Goal: Task Accomplishment & Management: Use online tool/utility

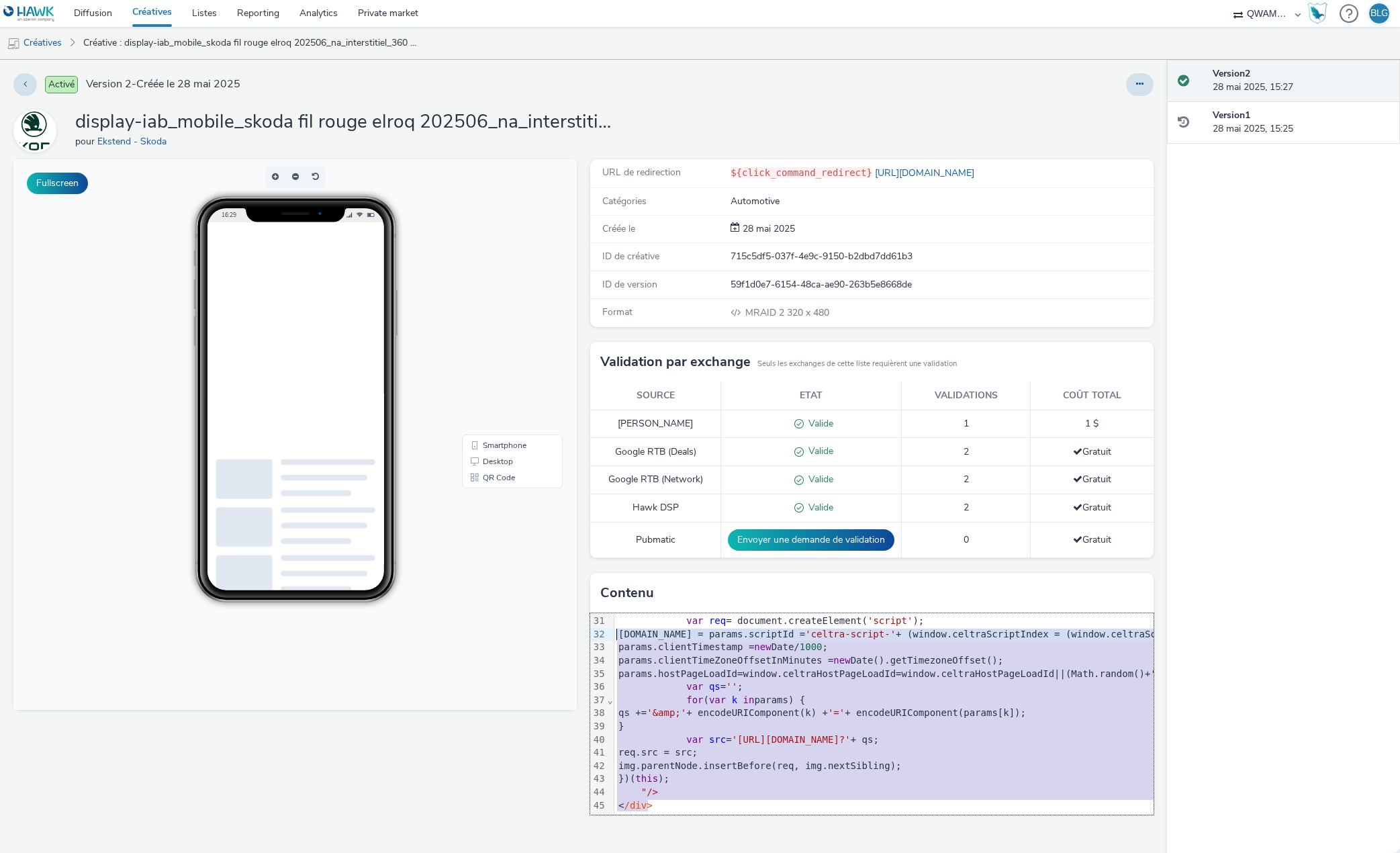
scroll to position [374, 0]
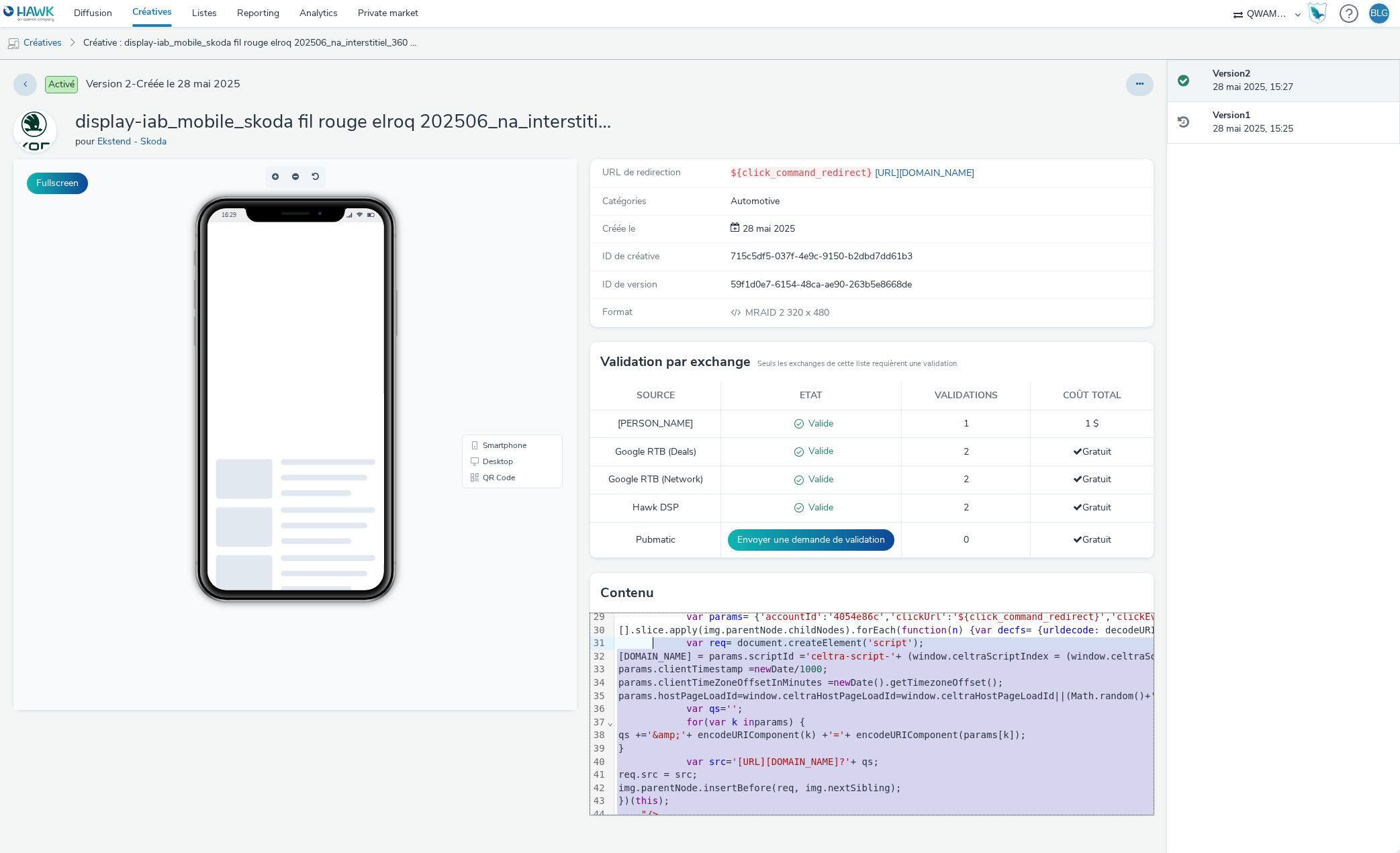
drag, startPoint x: 654, startPoint y: 741, endPoint x: 654, endPoint y: 640, distance: 101.0
click at [546, 327] on div "<script src= "mraid.js" >< /script> <div class = "celtra-ad-v3" > <!-- track.cu…" at bounding box center [499, 318] width 96 height 16
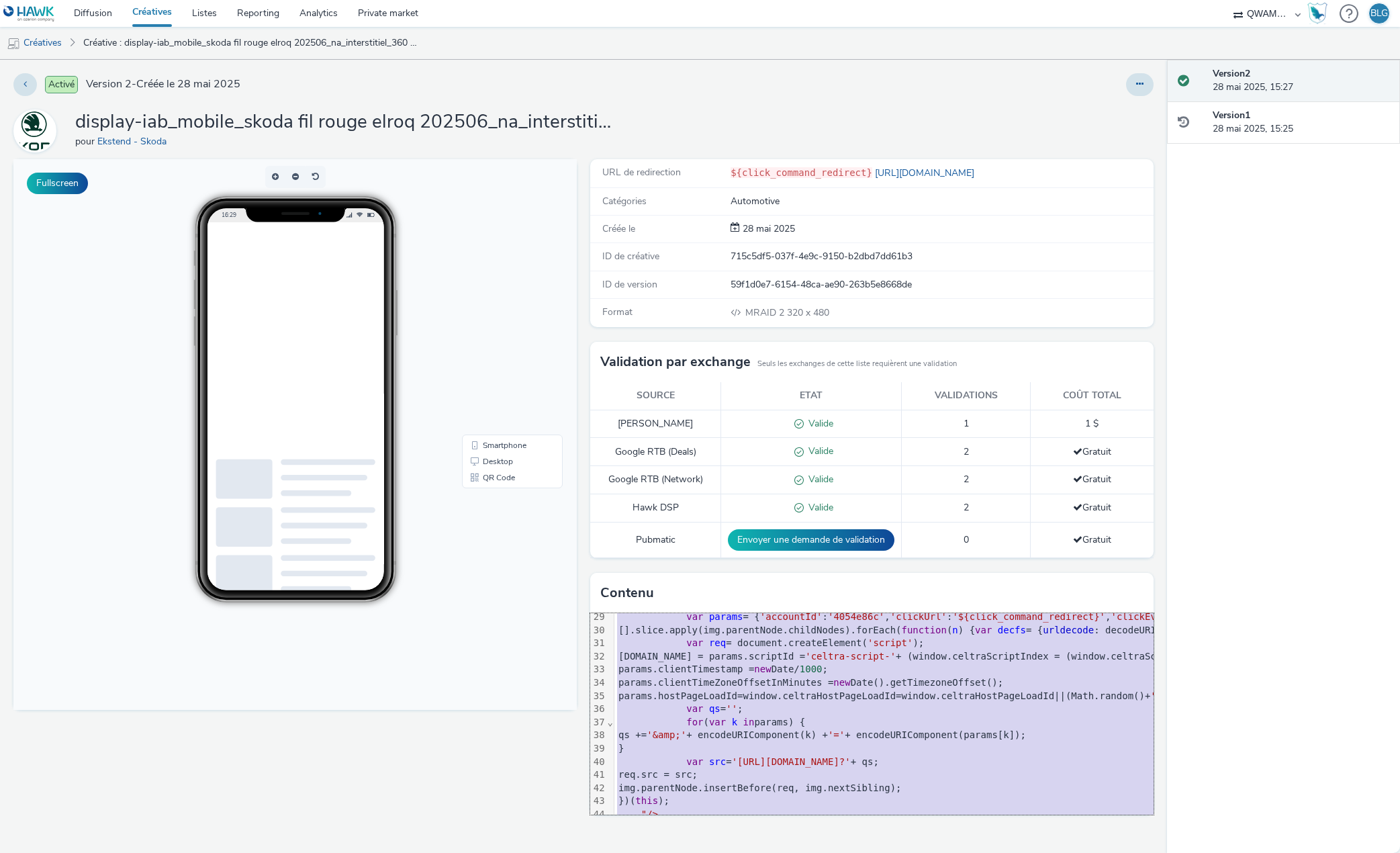
copy div "<script src= "mraid.js" >< /script> <div class = "celtra-ad-v3" > <!-- track.cu…"
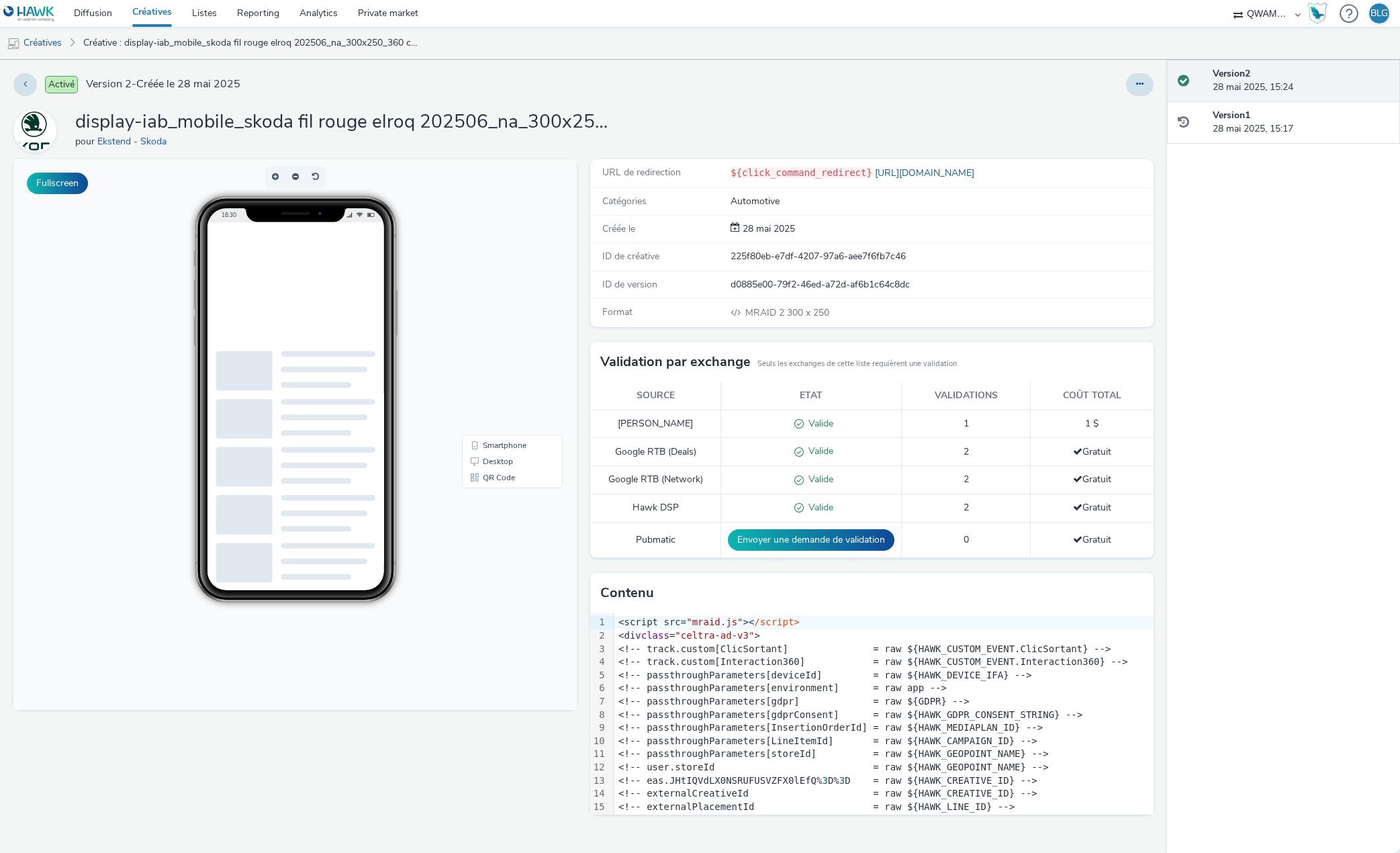
click at [361, 551] on div "<!-- passthroughParameters[environment] = raw app -->" at bounding box center [314, 547] width 95 height 8
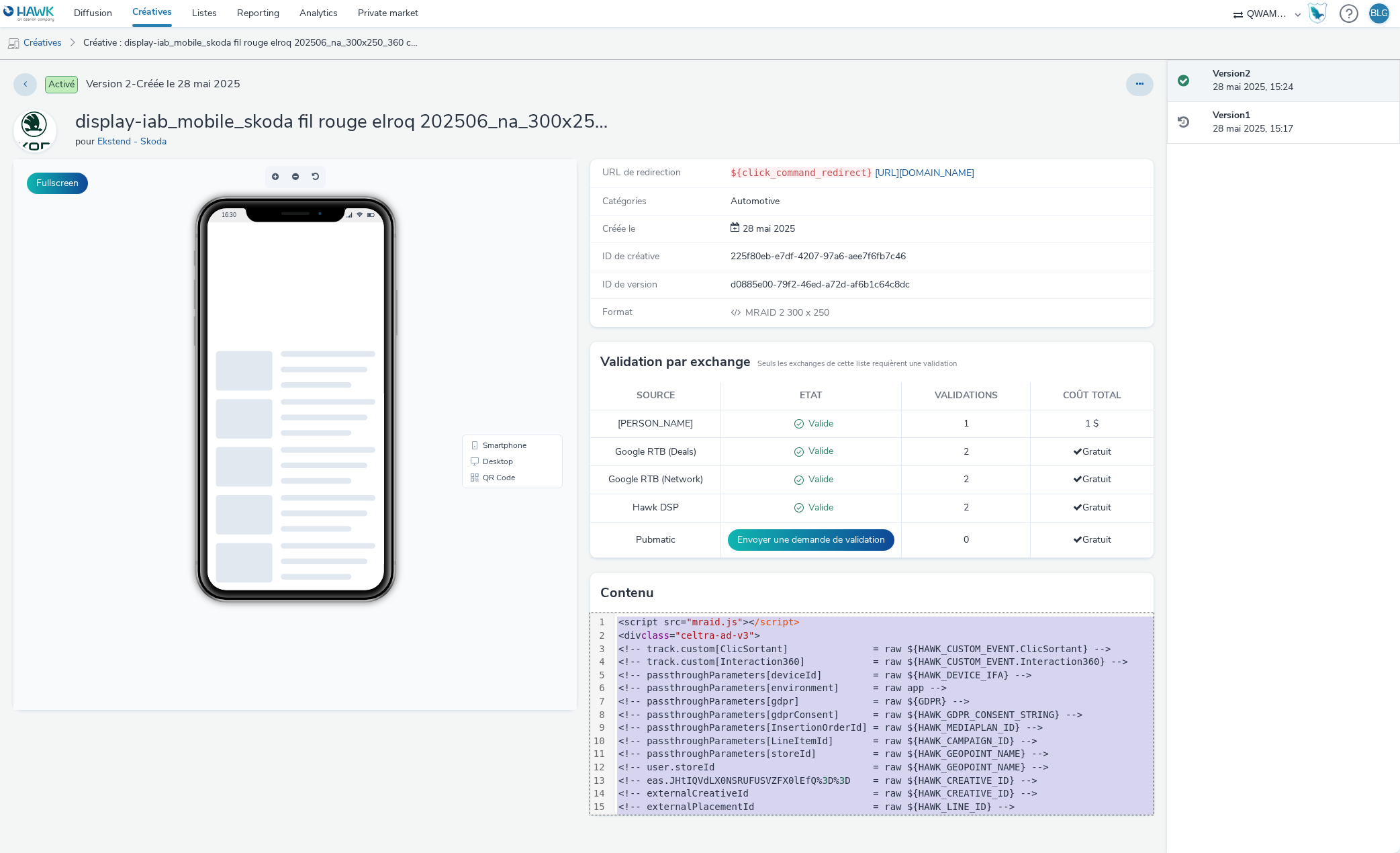
copy div "<script src= "mraid.js" >< /script> <div class = "celtra-ad-v3" > <!-- track.cu…"
click at [361, 568] on div "<!-- track.custom[ClicSortant] = raw ${HAWK_CUSTOM_EVENT.ClicSortant} -->" at bounding box center [282, 548] width 159 height 40
copy div "<script src= "mraid.js" >< /script> <div class = "celtra-ad-v3" > <!-- track.cu…"
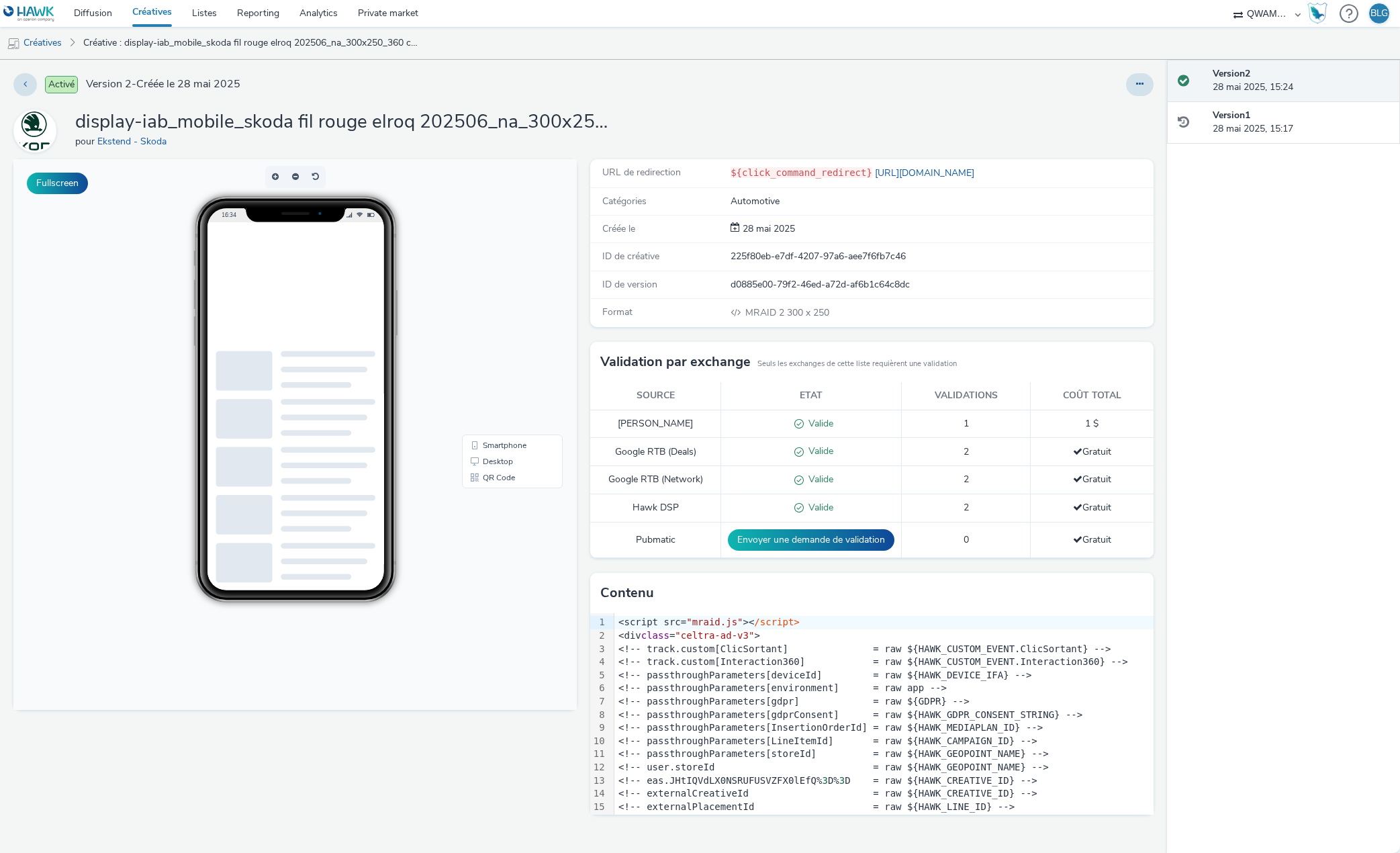
click at [361, 503] on div "<!-- passthroughParameters[deviceId] = raw ${HAWK_DEVICE_IFA} -->" at bounding box center [314, 499] width 95 height 8
copy div "<script src= "mraid.js" >< /script> <div class = "celtra-ad-v3" > <!-- track.cu…"
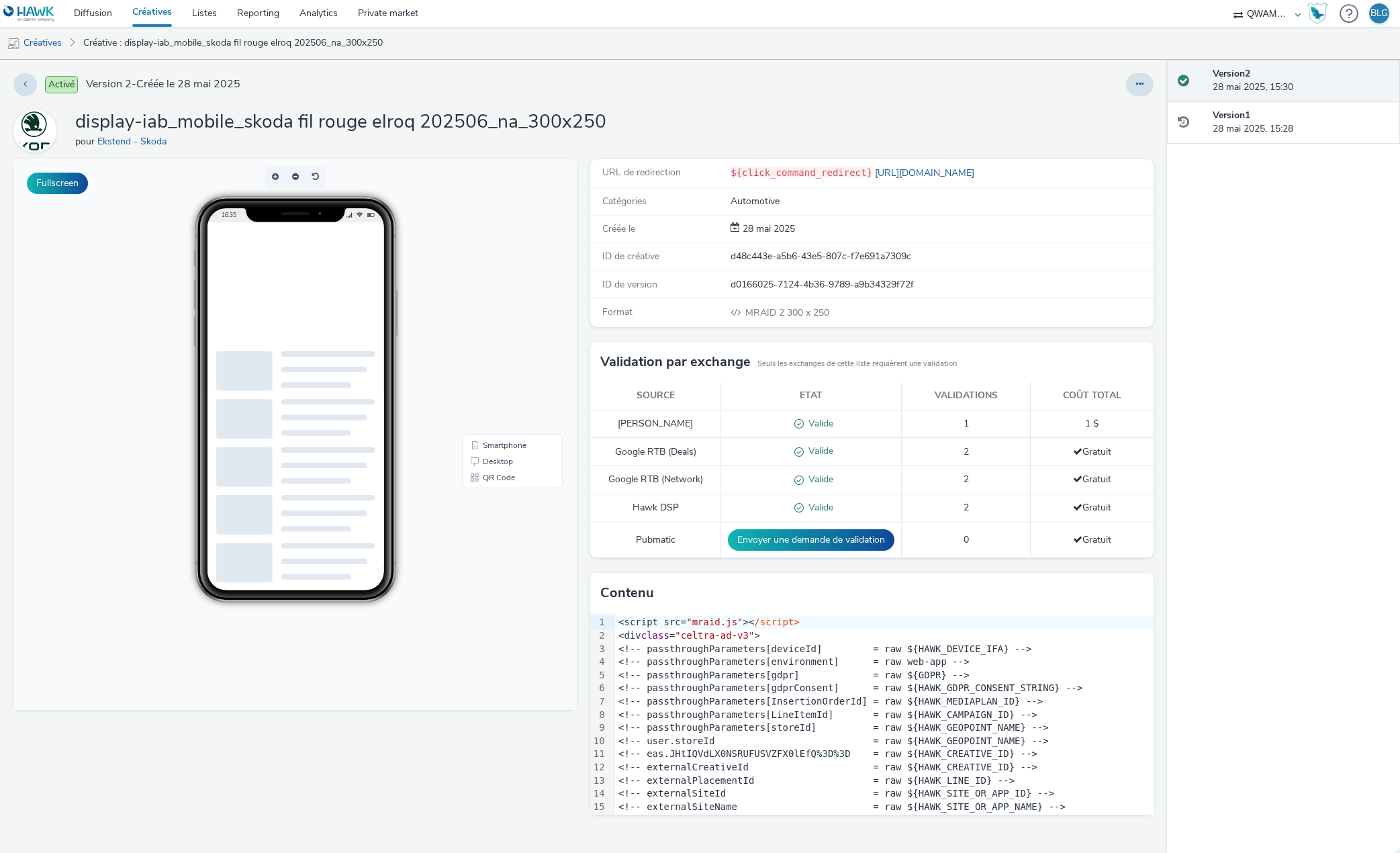
click at [361, 551] on div "<!-- passthroughParameters[LineItemId] = raw ${HAWK_CAMPAIGN_ID} -->" at bounding box center [314, 547] width 95 height 8
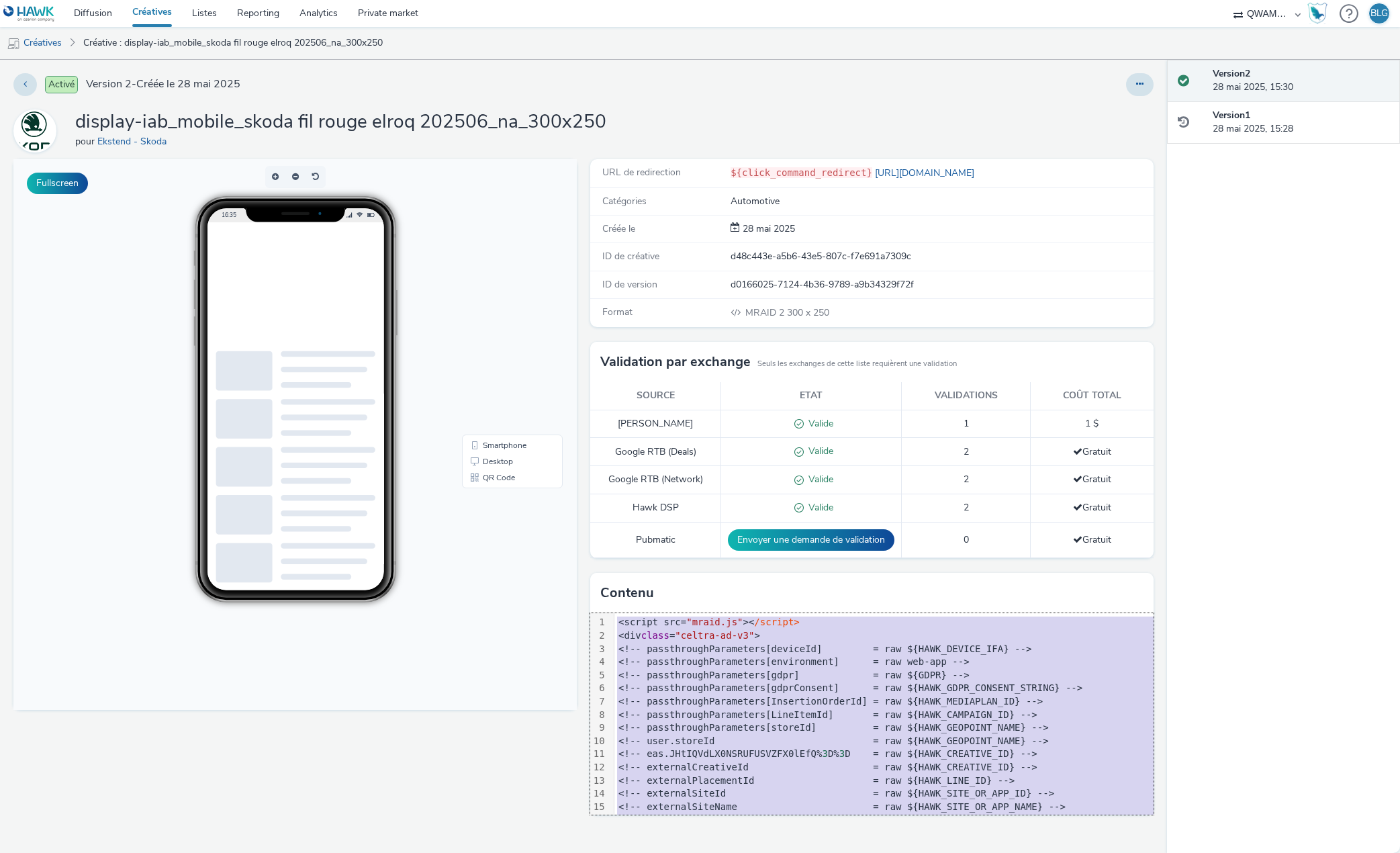
copy div "<script src= "mraid.js" >< /script> <div class = "celtra-ad-v3" > <!-- passthro…"
